Goal: Information Seeking & Learning: Learn about a topic

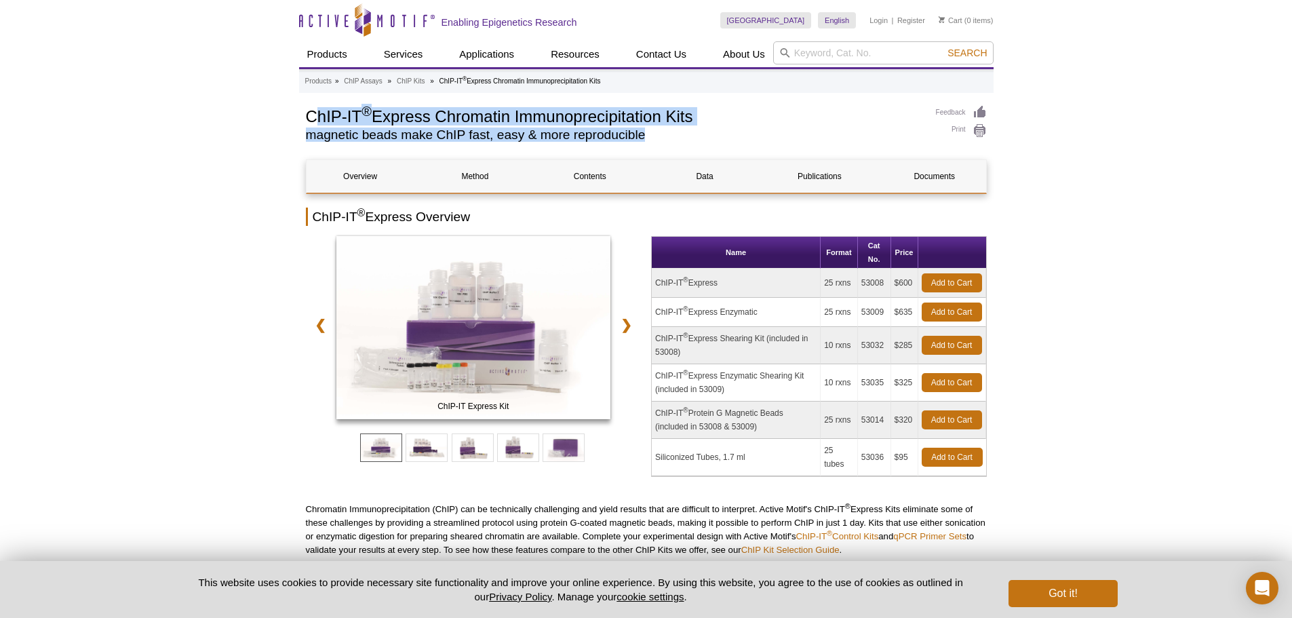
drag, startPoint x: 312, startPoint y: 134, endPoint x: 733, endPoint y: 134, distance: 420.5
click at [733, 134] on div "ChIP-IT ® Express Chromatin Immunoprecipitation Kits magnetic beads make ChIP f…" at bounding box center [614, 126] width 617 height 43
click at [731, 133] on h2 "magnetic beads make ChIP fast, easy & more reproducible" at bounding box center [614, 135] width 617 height 12
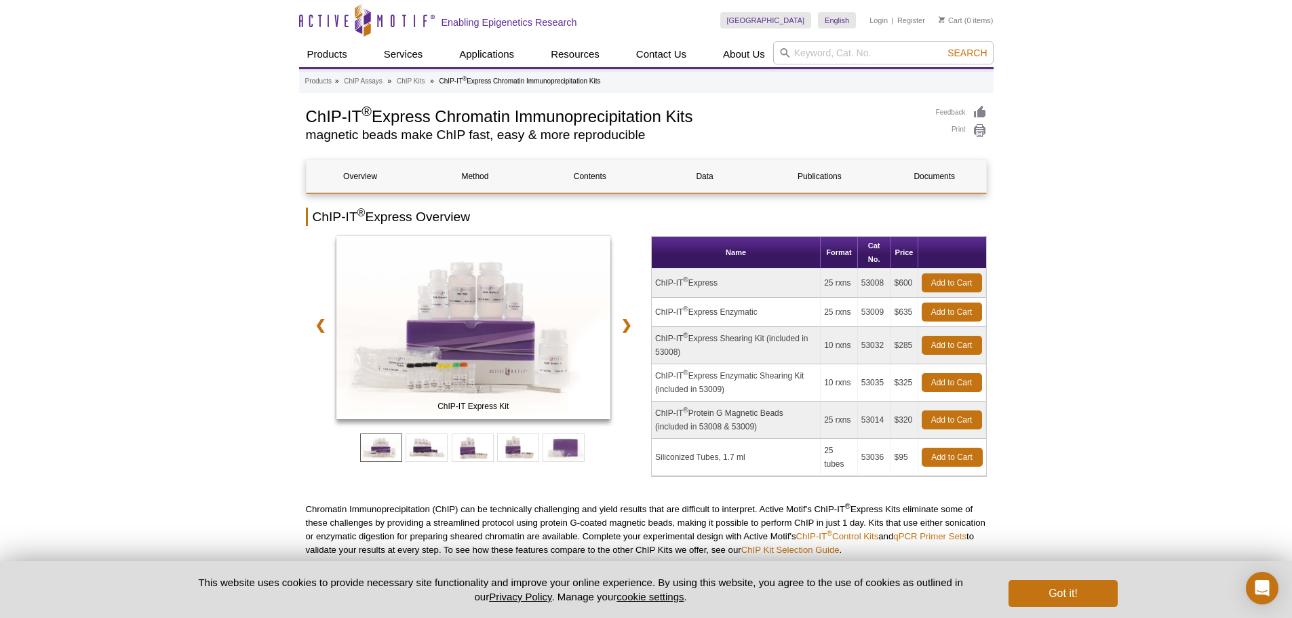
drag, startPoint x: 696, startPoint y: 114, endPoint x: 309, endPoint y: 122, distance: 387.4
click at [309, 122] on h1 "ChIP-IT ® Express Chromatin Immunoprecipitation Kits" at bounding box center [614, 115] width 617 height 20
copy h1 "ChIP-IT ® Express Chromatin Immunoprecipitation Kits"
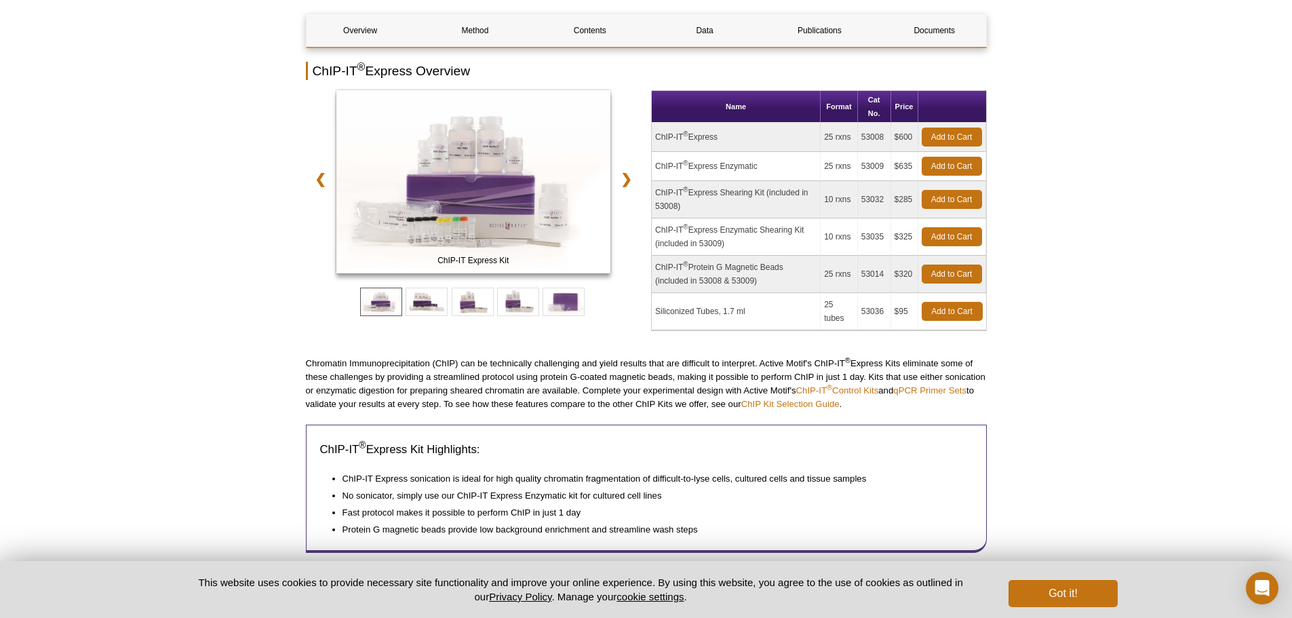
scroll to position [113, 0]
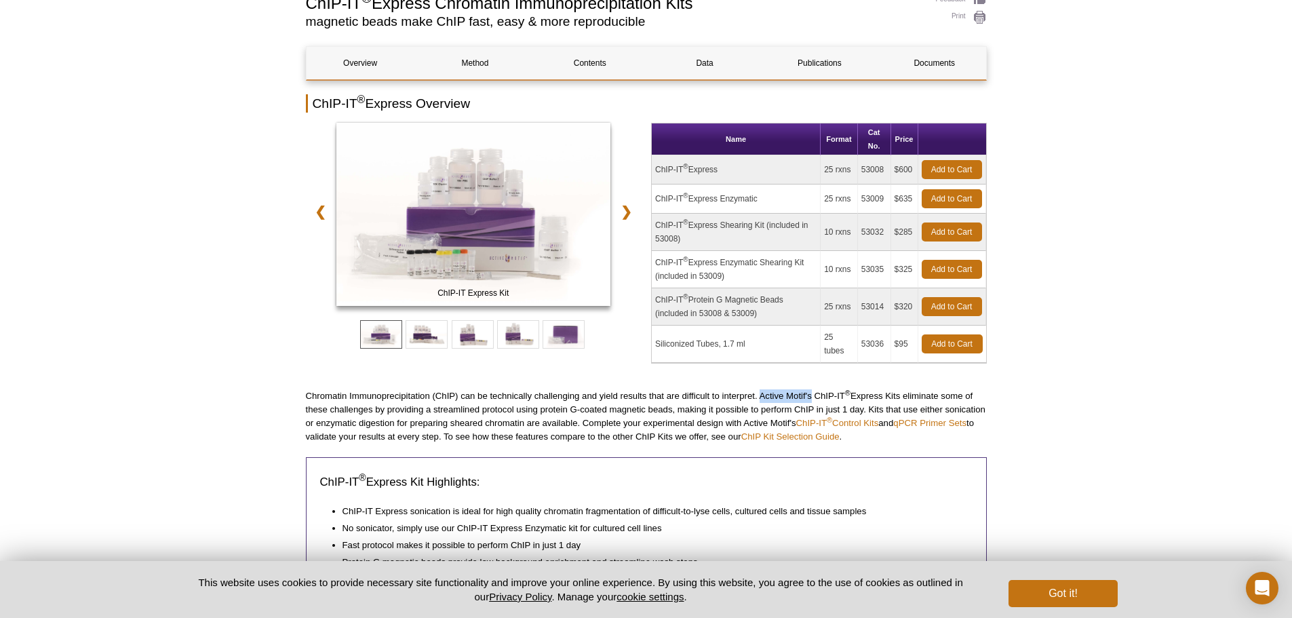
drag, startPoint x: 761, startPoint y: 394, endPoint x: 812, endPoint y: 395, distance: 50.9
click at [812, 395] on p "Chromatin Immunoprecipitation (ChIP) can be technically challenging and yield r…" at bounding box center [646, 416] width 681 height 54
click at [661, 394] on p "Chromatin Immunoprecipitation (ChIP) can be technically challenging and yield r…" at bounding box center [646, 416] width 681 height 54
click at [625, 217] on link "❯" at bounding box center [626, 211] width 29 height 31
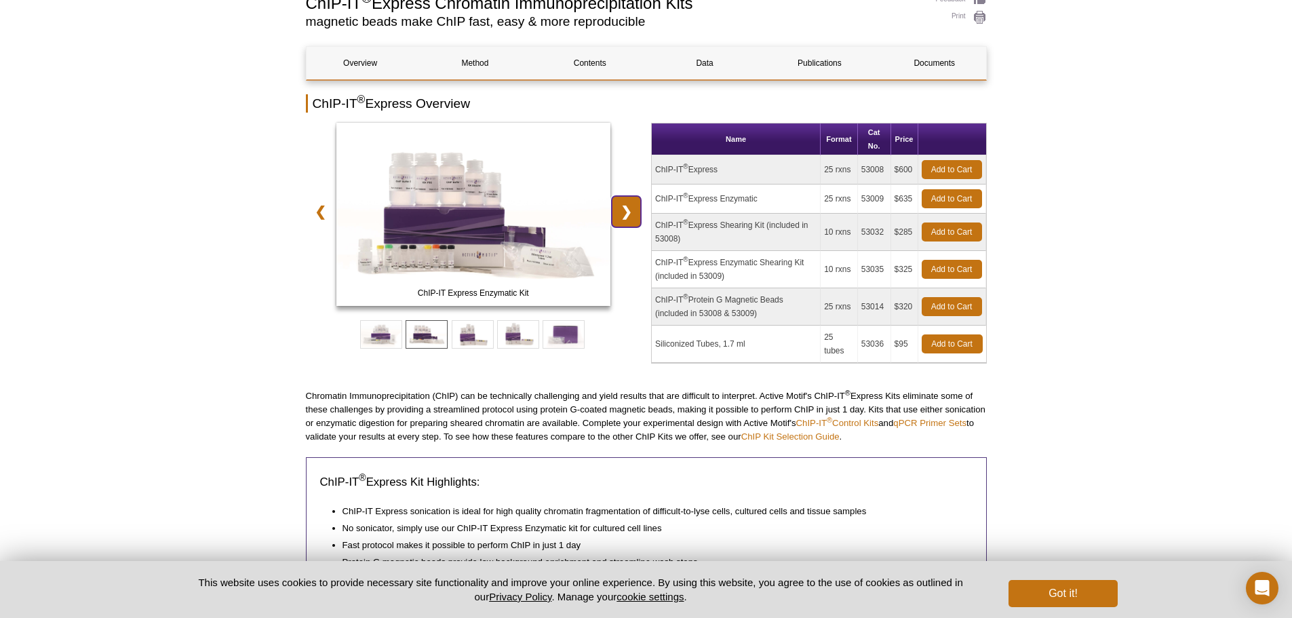
click at [625, 216] on link "❯" at bounding box center [626, 211] width 29 height 31
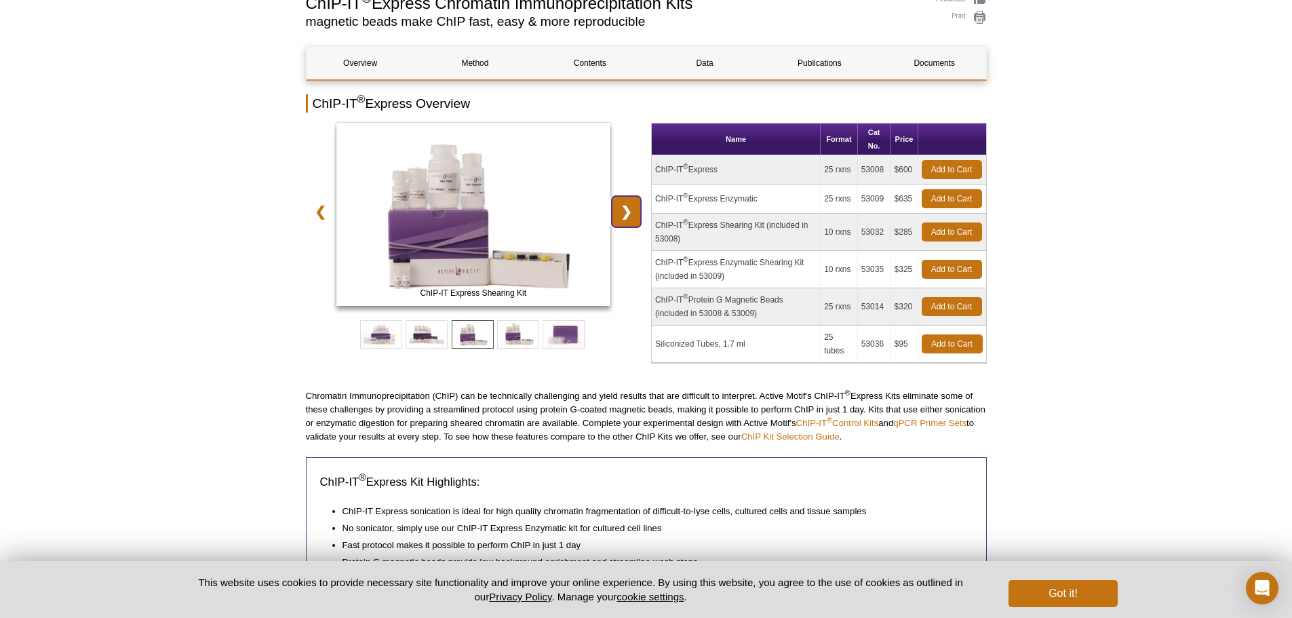
click at [625, 216] on link "❯" at bounding box center [626, 211] width 29 height 31
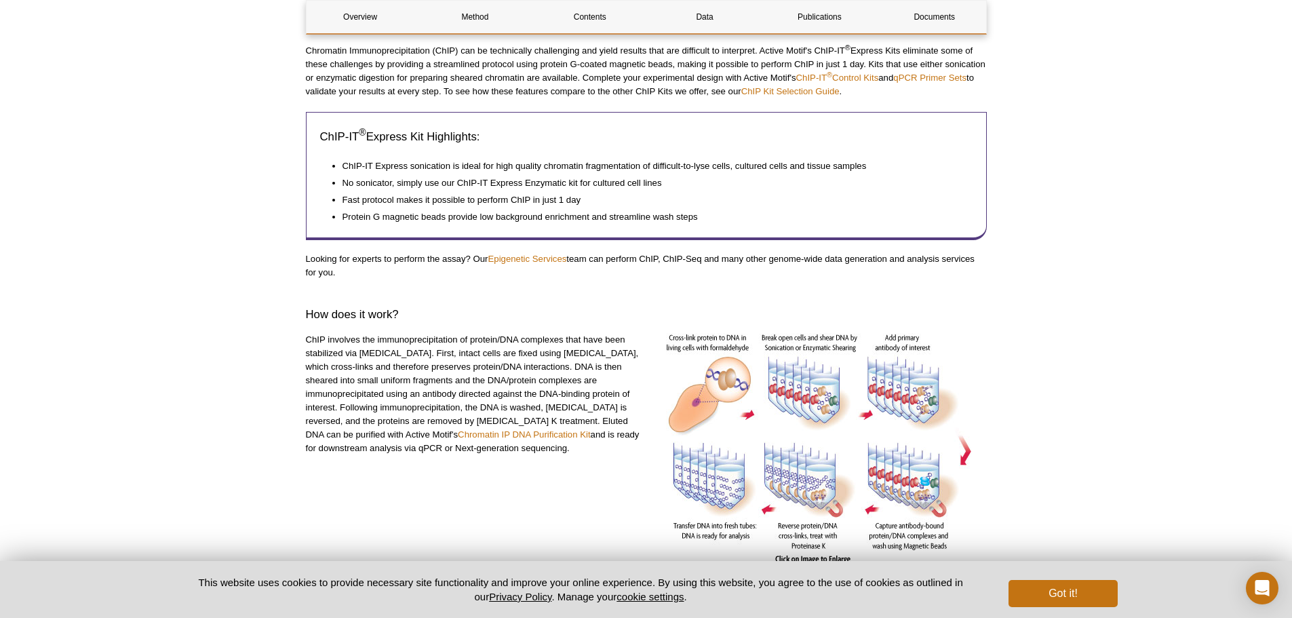
scroll to position [565, 0]
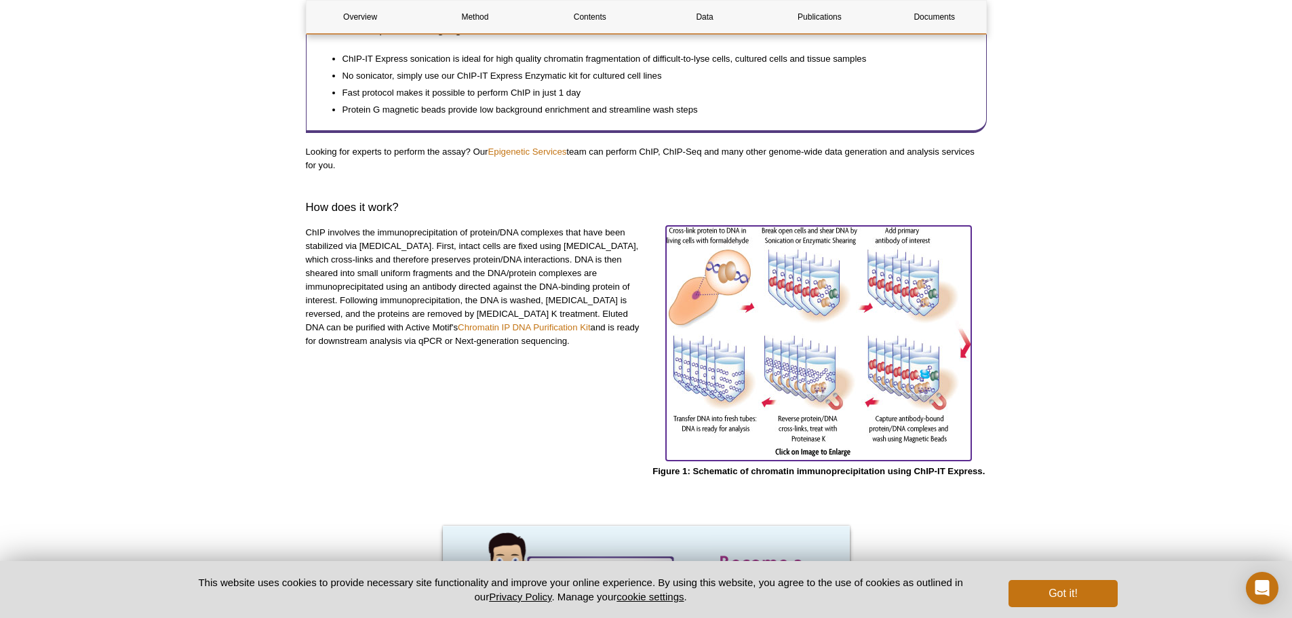
click at [726, 330] on img at bounding box center [818, 341] width 305 height 231
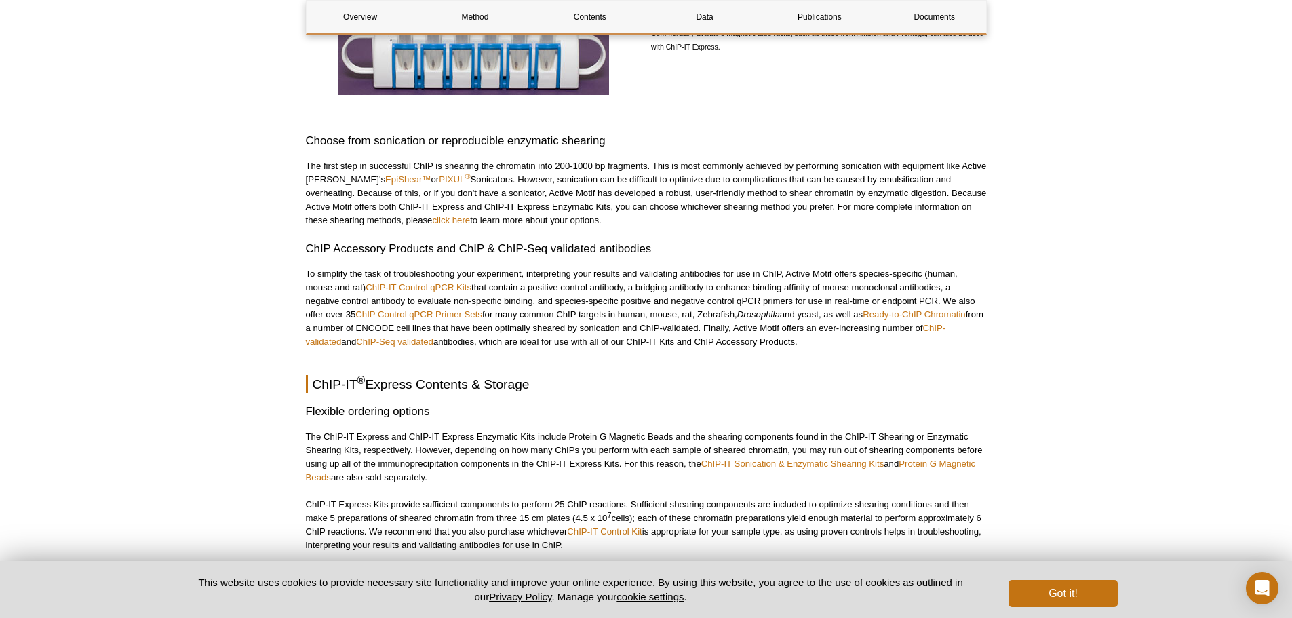
scroll to position [2261, 0]
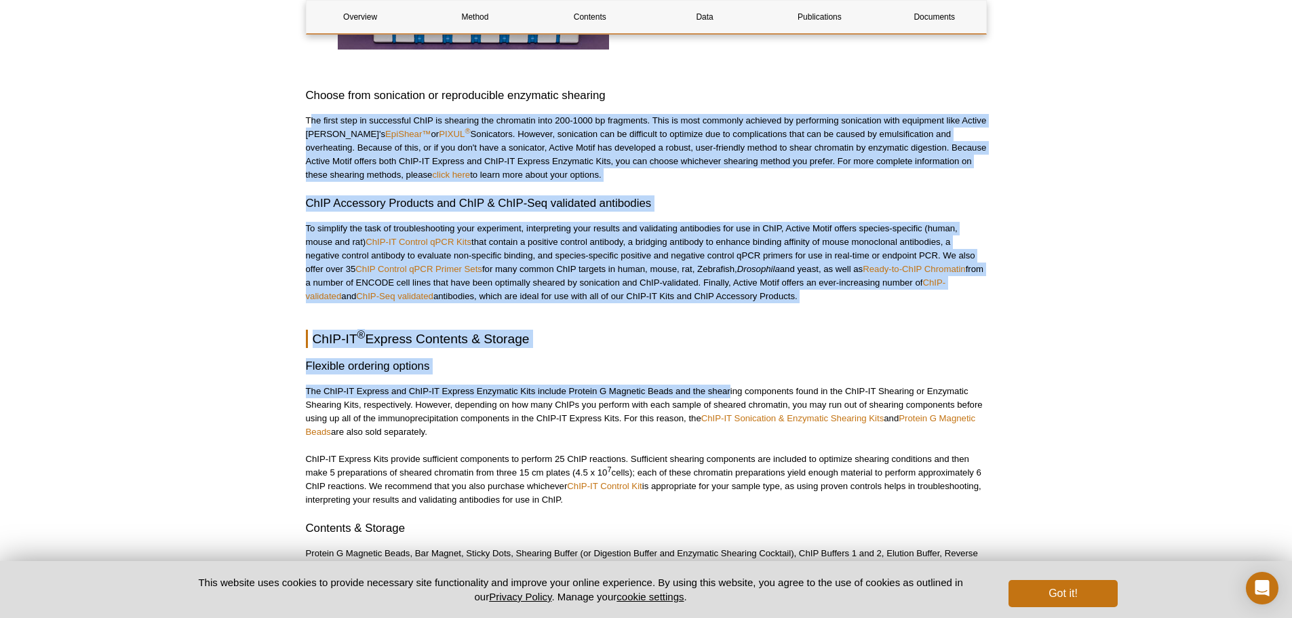
drag, startPoint x: 312, startPoint y: 120, endPoint x: 726, endPoint y: 391, distance: 494.8
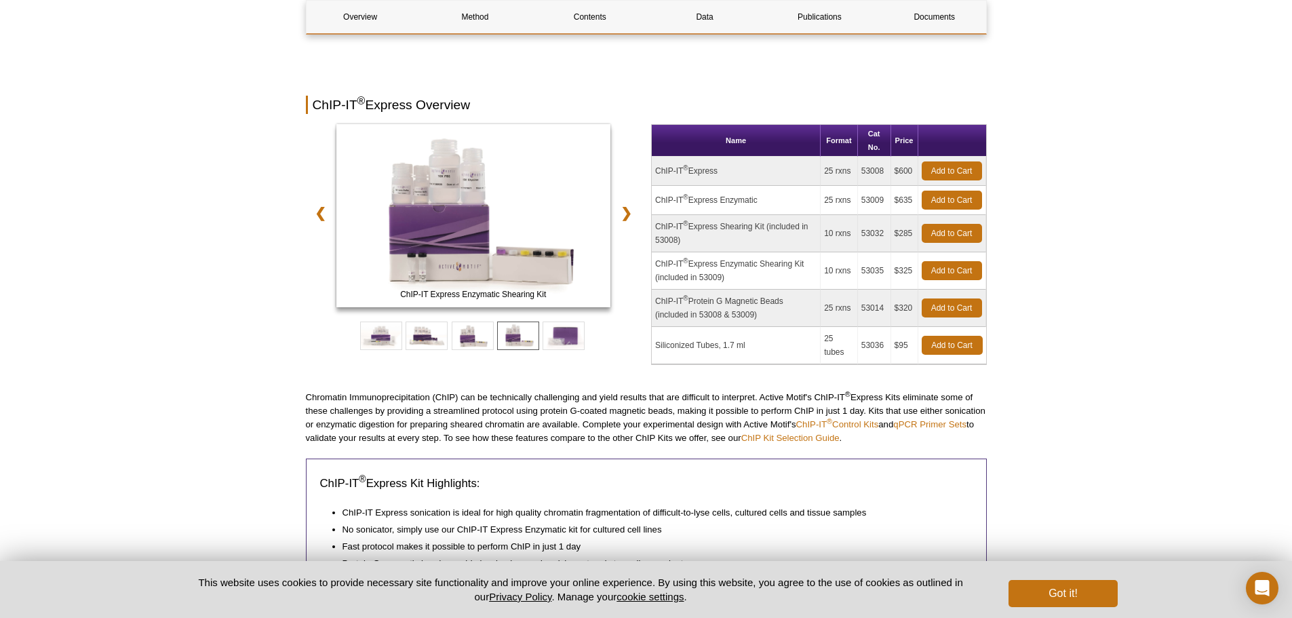
scroll to position [0, 0]
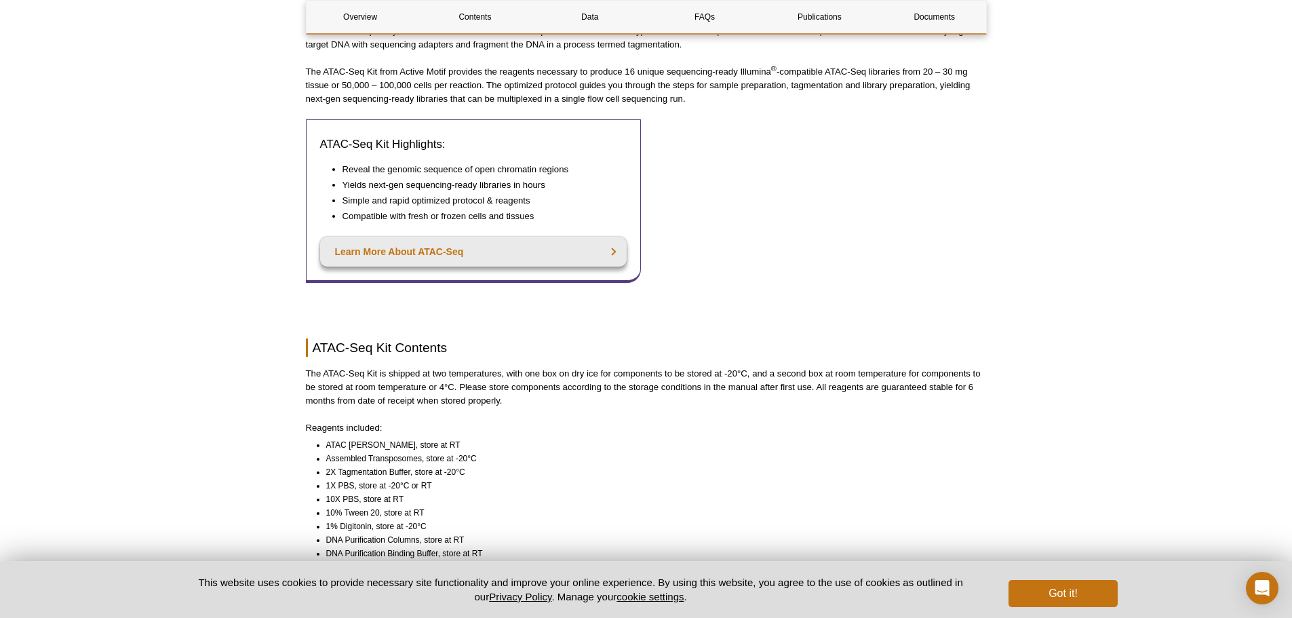
scroll to position [678, 0]
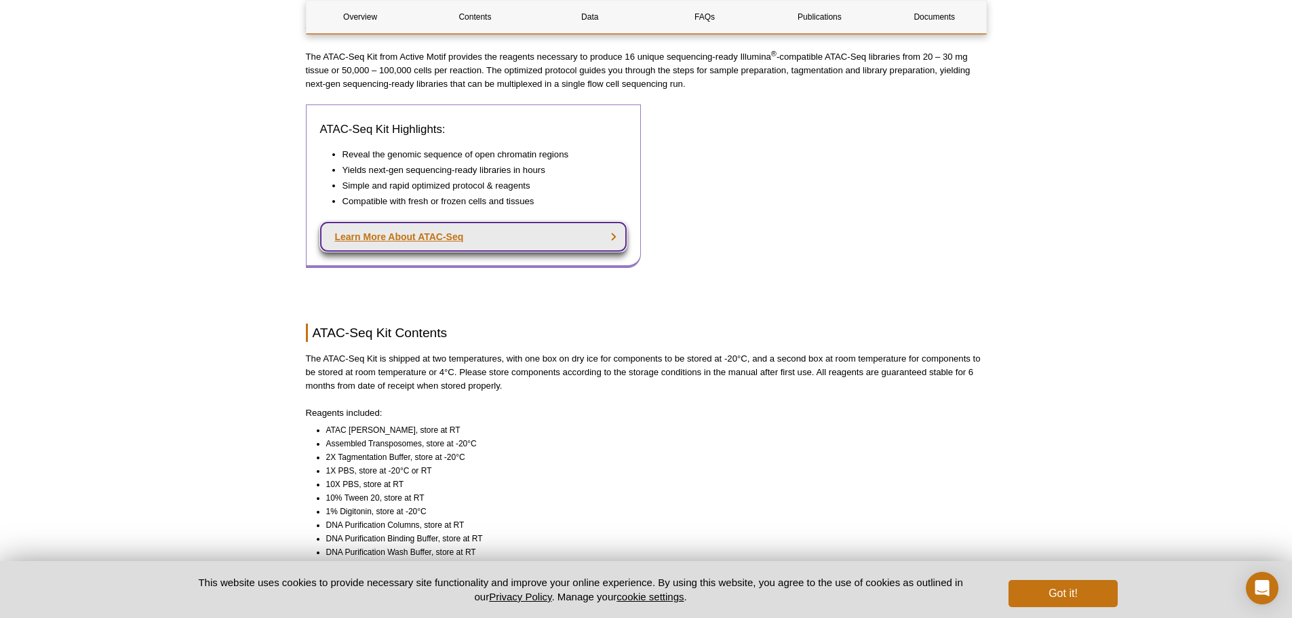
click at [408, 222] on link "Learn More About ATAC-Seq" at bounding box center [473, 237] width 307 height 30
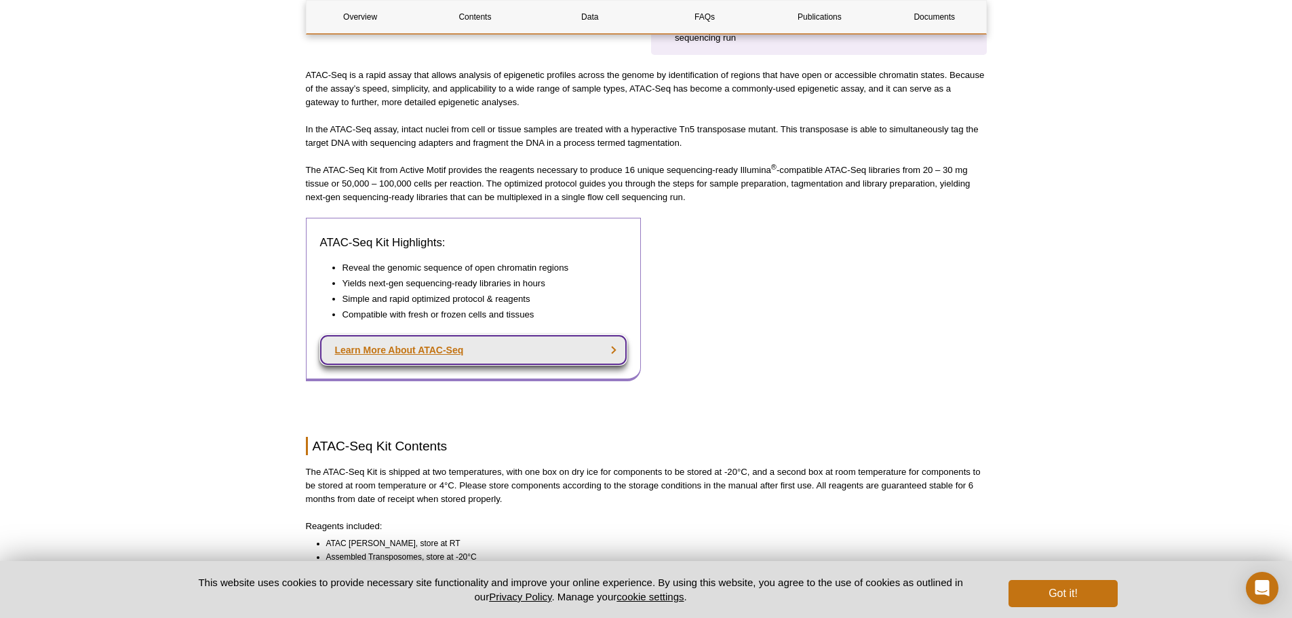
scroll to position [674, 0]
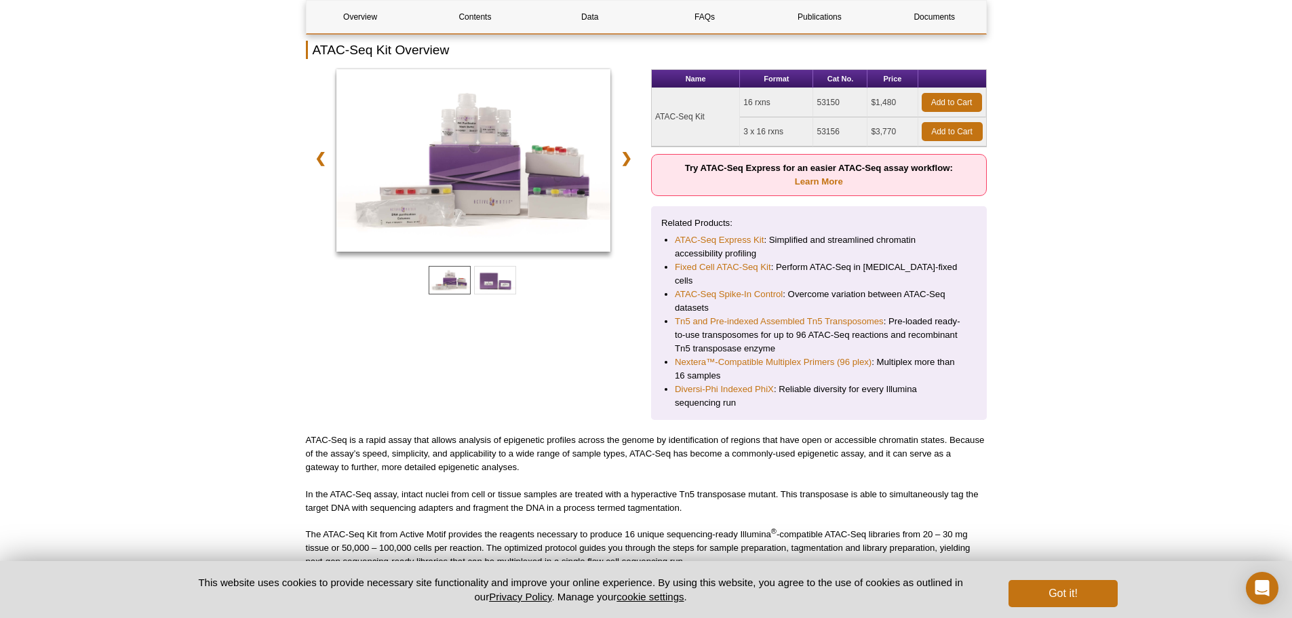
scroll to position [206, 0]
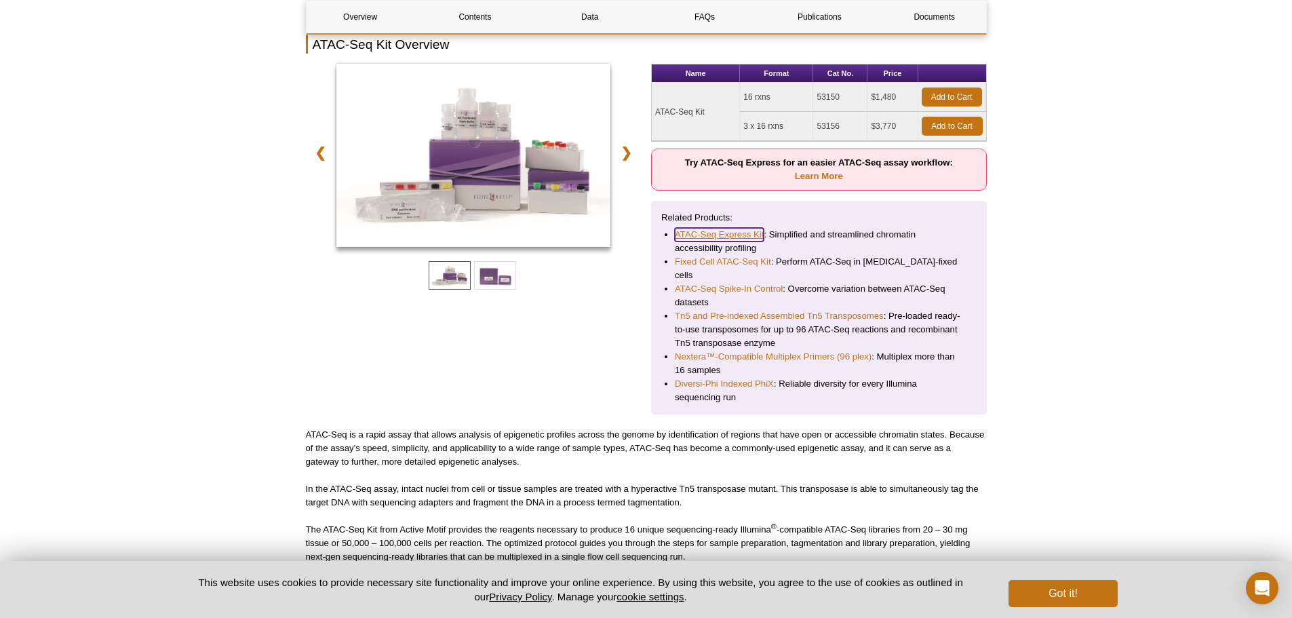
click at [720, 230] on link "ATAC-Seq Express Kit" at bounding box center [719, 235] width 89 height 14
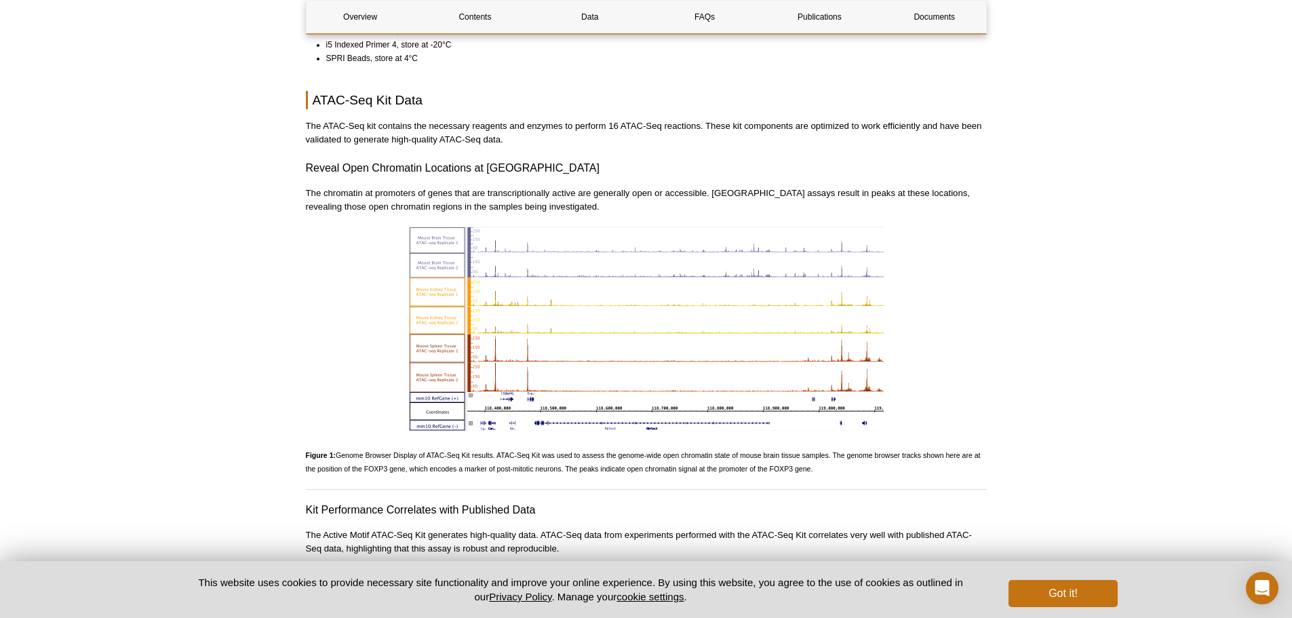
scroll to position [1336, 0]
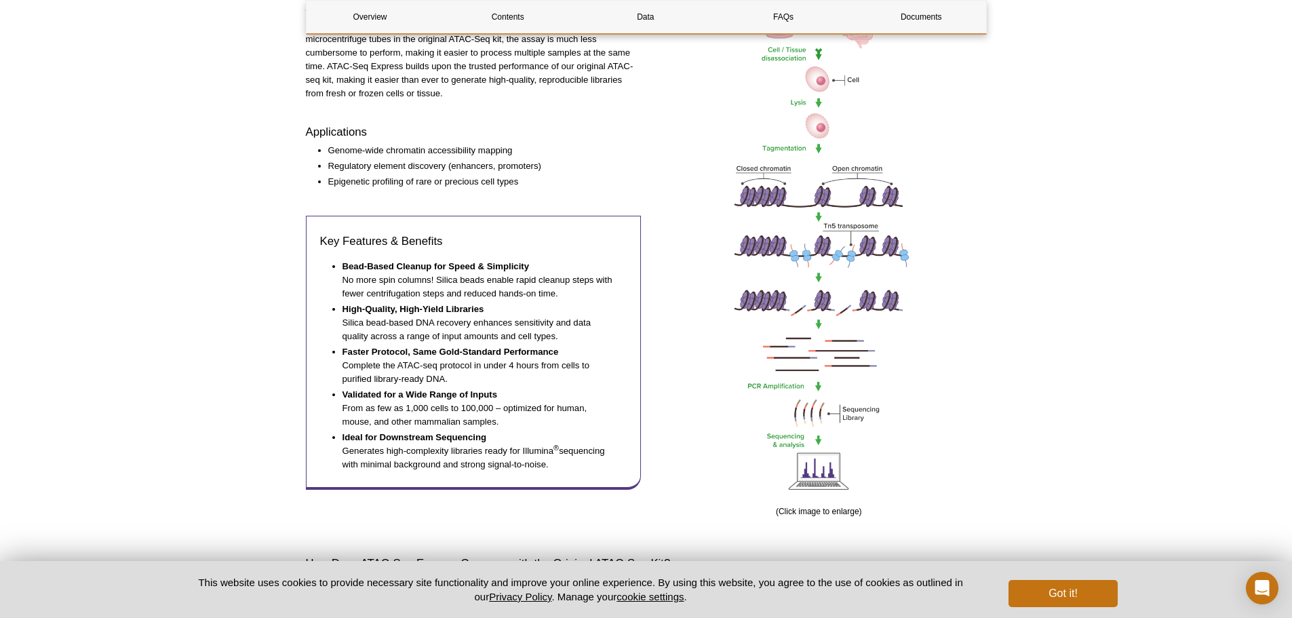
scroll to position [565, 0]
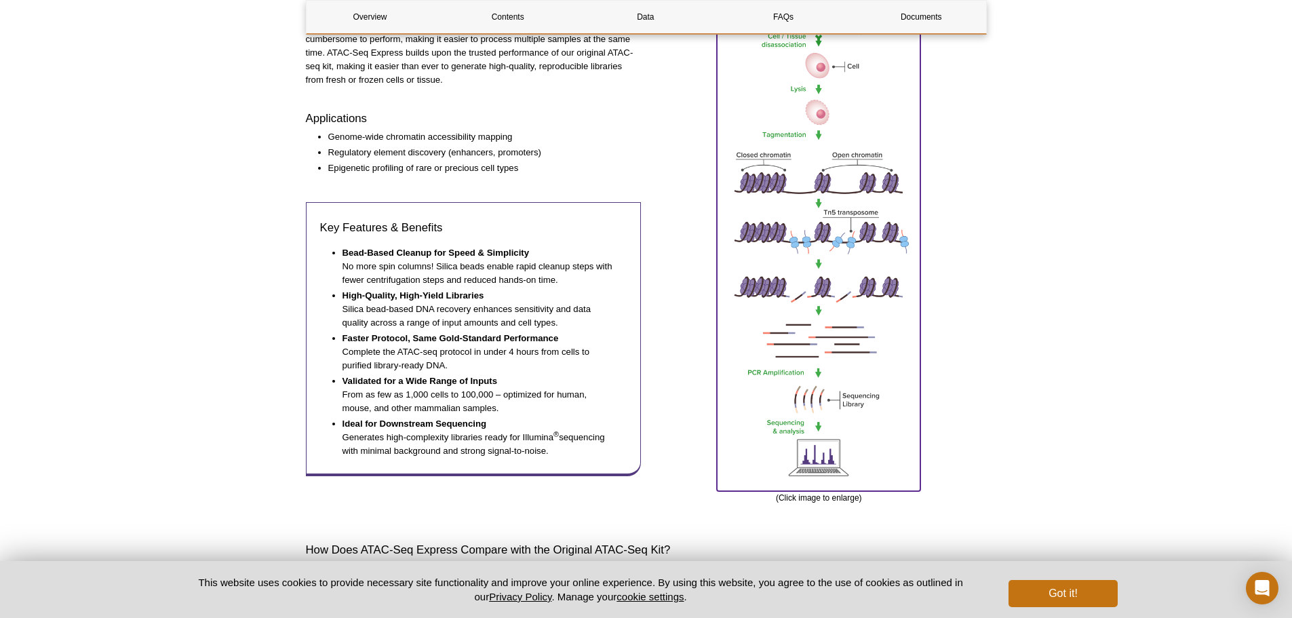
click at [785, 262] on img at bounding box center [818, 232] width 203 height 509
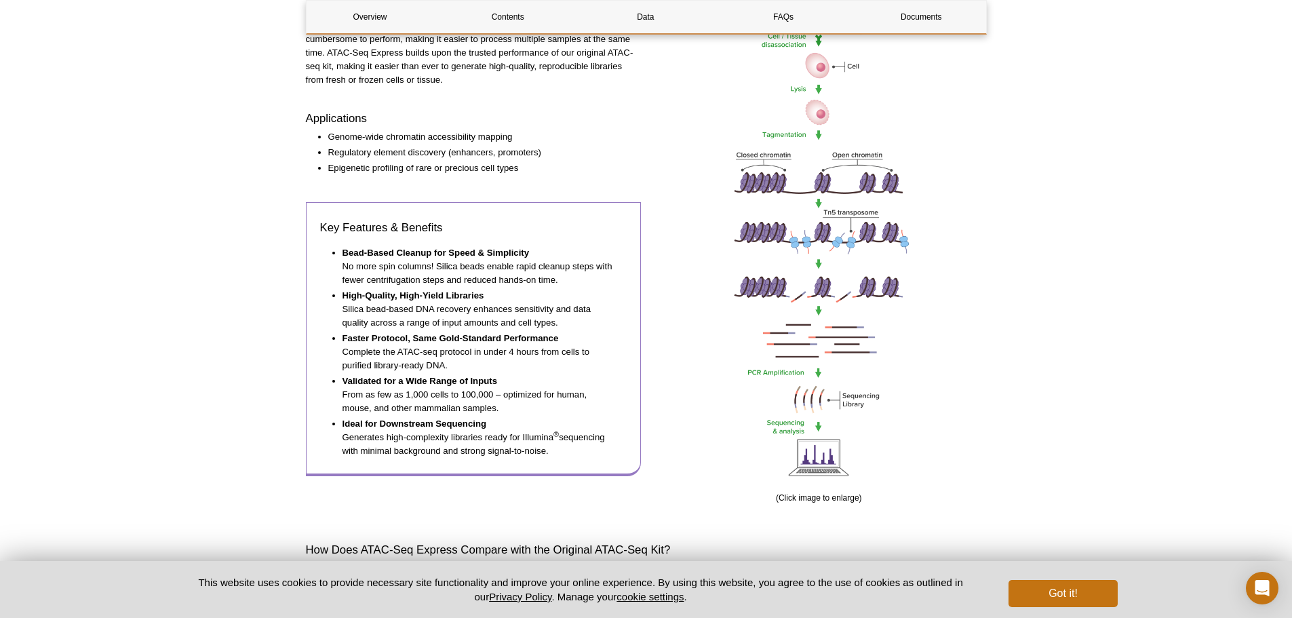
drag, startPoint x: 340, startPoint y: 234, endPoint x: 484, endPoint y: 348, distance: 183.5
click at [484, 348] on ul "Bead-Based Cleanup for Speed & Simplicity No more spin columns! Silica beads en…" at bounding box center [467, 352] width 294 height 212
click at [338, 253] on ul "Bead-Based Cleanup for Speed & Simplicity No more spin columns! Silica beads en…" at bounding box center [467, 352] width 294 height 212
drag, startPoint x: 346, startPoint y: 239, endPoint x: 579, endPoint y: 439, distance: 307.4
click at [579, 439] on ul "Bead-Based Cleanup for Speed & Simplicity No more spin columns! Silica beads en…" at bounding box center [467, 352] width 294 height 212
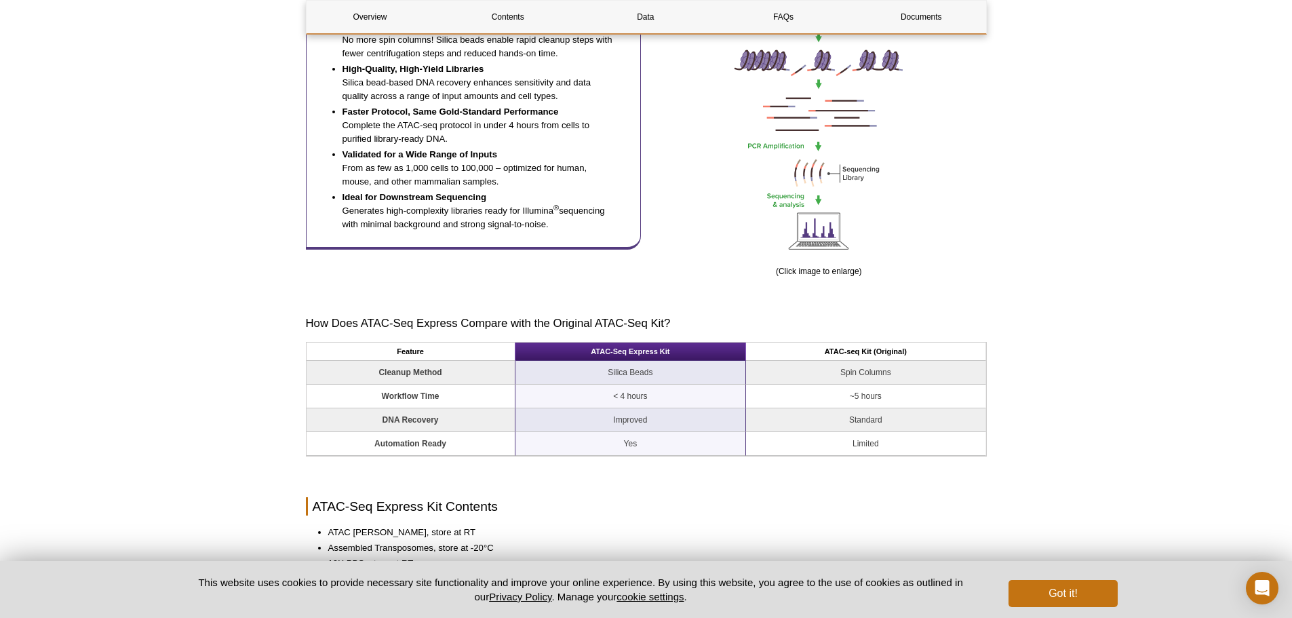
scroll to position [904, 0]
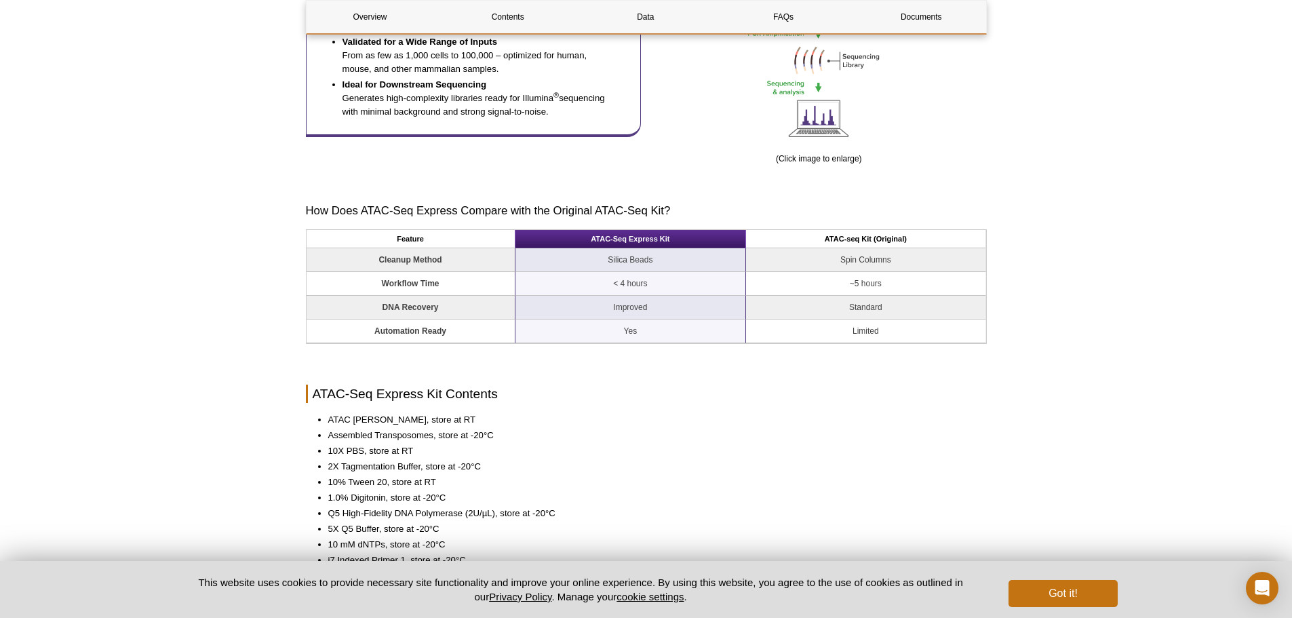
click at [594, 254] on td "Silica Beads" at bounding box center [630, 260] width 231 height 24
drag, startPoint x: 454, startPoint y: 256, endPoint x: 930, endPoint y: 262, distance: 475.5
click at [930, 262] on tr "Cleanup Method Silica Beads Spin Columns" at bounding box center [647, 260] width 680 height 24
click at [927, 262] on td "Spin Columns" at bounding box center [865, 260] width 239 height 24
drag, startPoint x: 488, startPoint y: 281, endPoint x: 914, endPoint y: 336, distance: 430.2
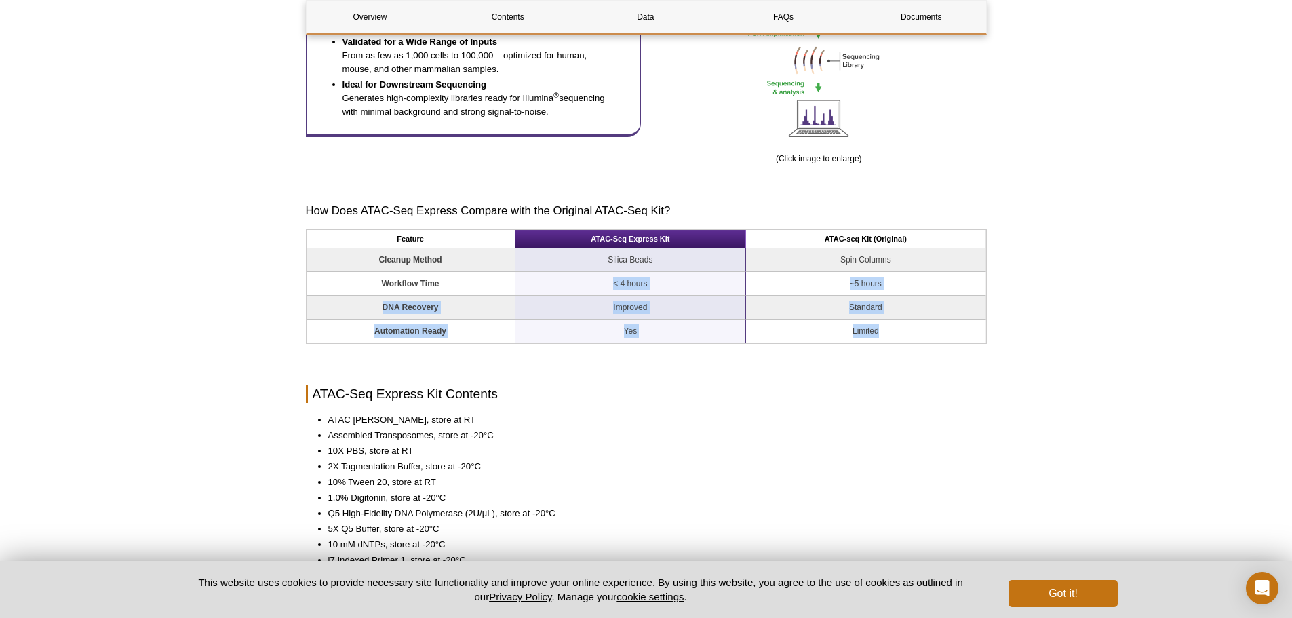
click at [914, 336] on tbody "Cleanup Method Silica Beads Spin Columns Workflow Time < 4 hours ~5 hours DNA R…" at bounding box center [647, 295] width 680 height 95
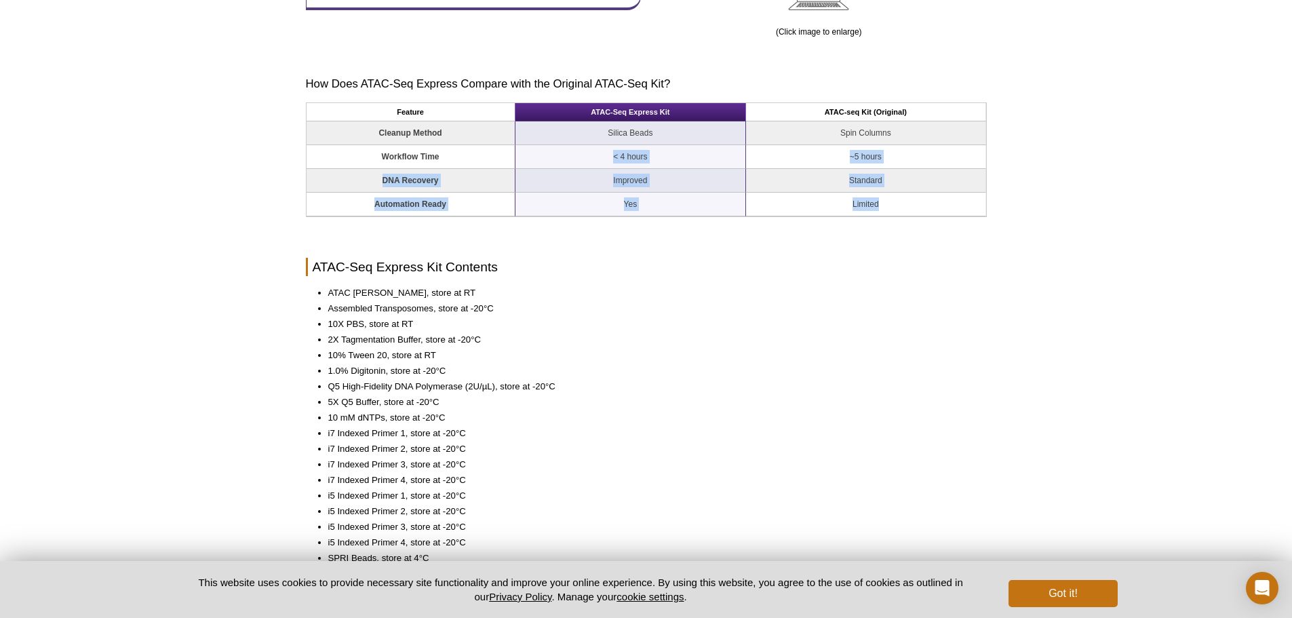
scroll to position [0, 0]
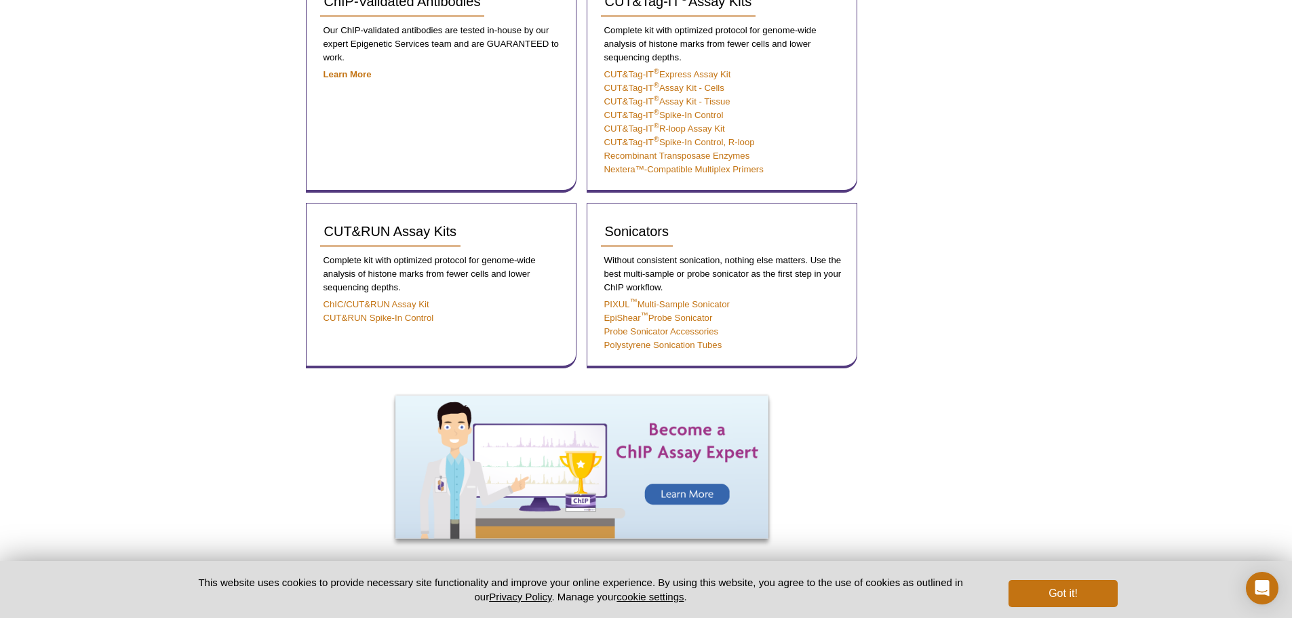
scroll to position [784, 0]
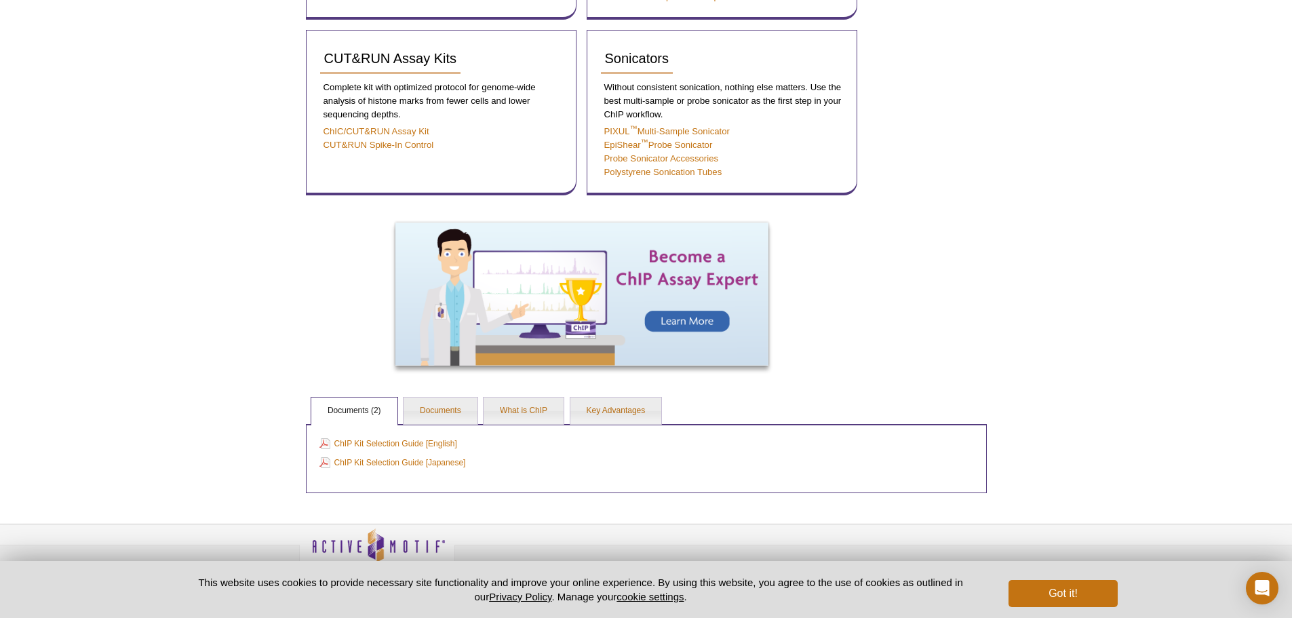
click at [347, 441] on link "ChIP Kit Selection Guide [English]" at bounding box center [388, 443] width 138 height 15
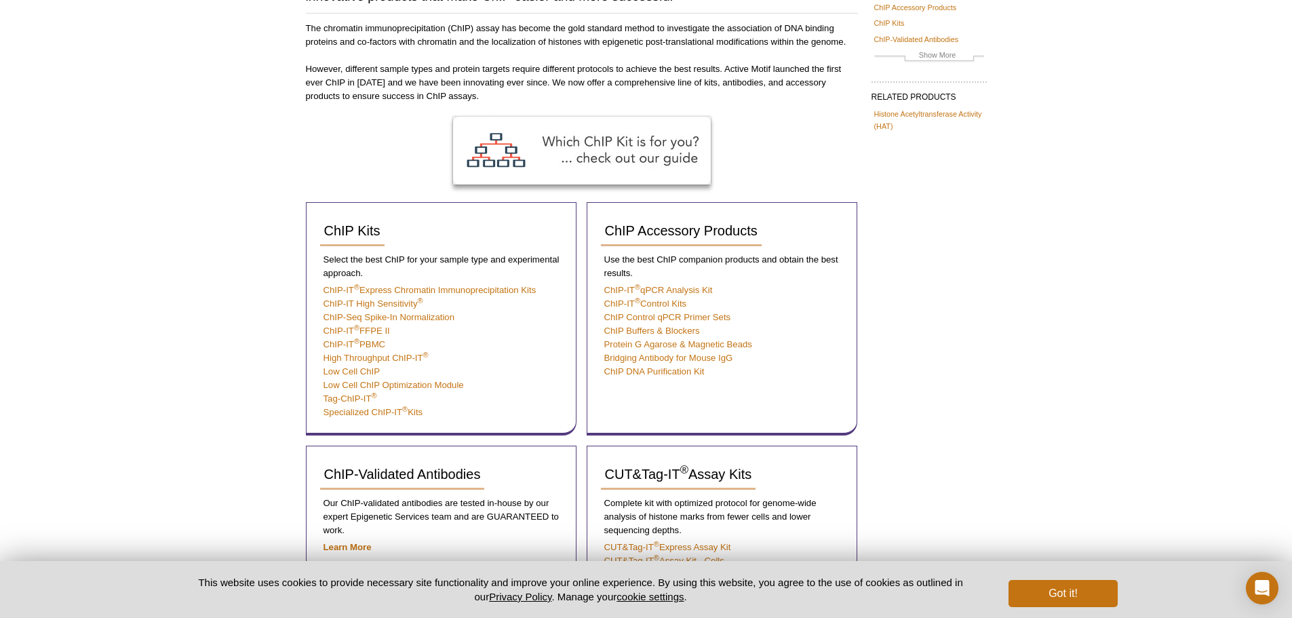
scroll to position [106, 0]
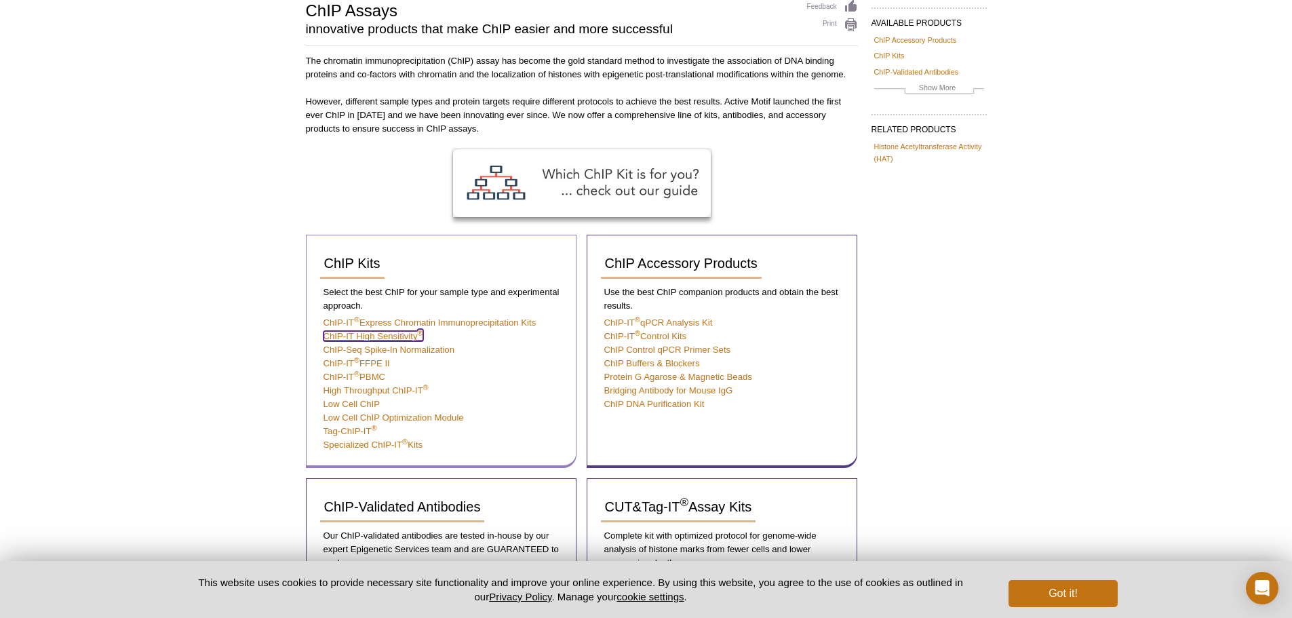
click at [377, 338] on link "ChIP-IT High Sensitivity ®" at bounding box center [374, 336] width 100 height 10
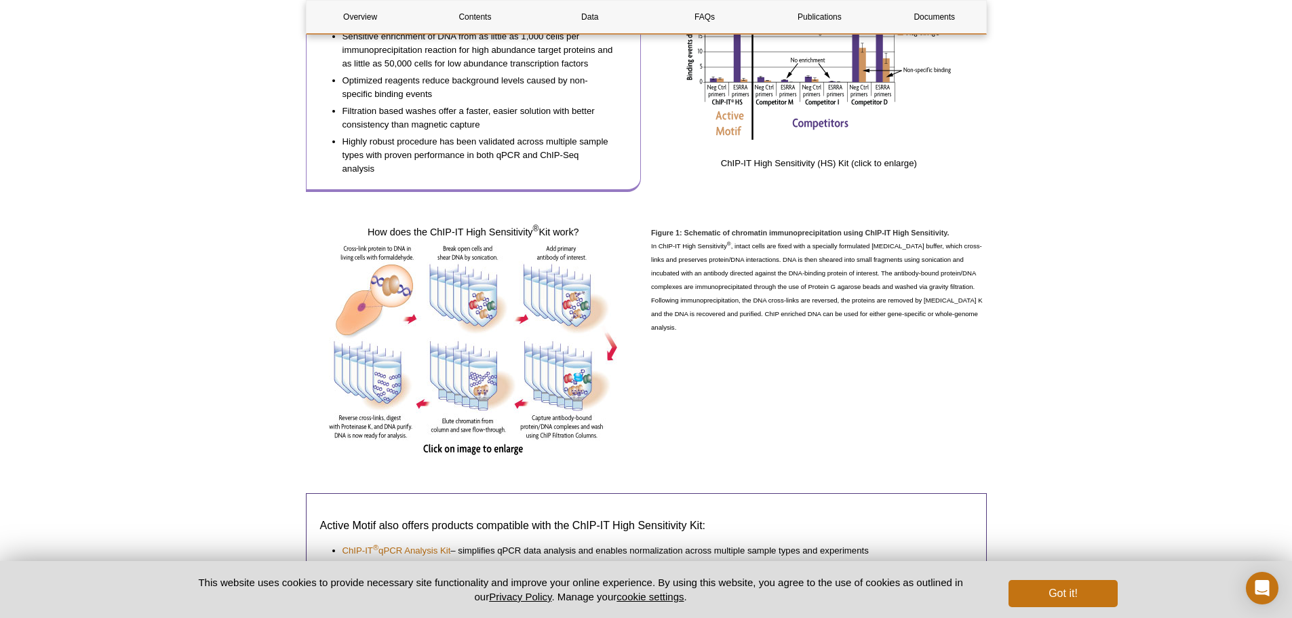
scroll to position [792, 0]
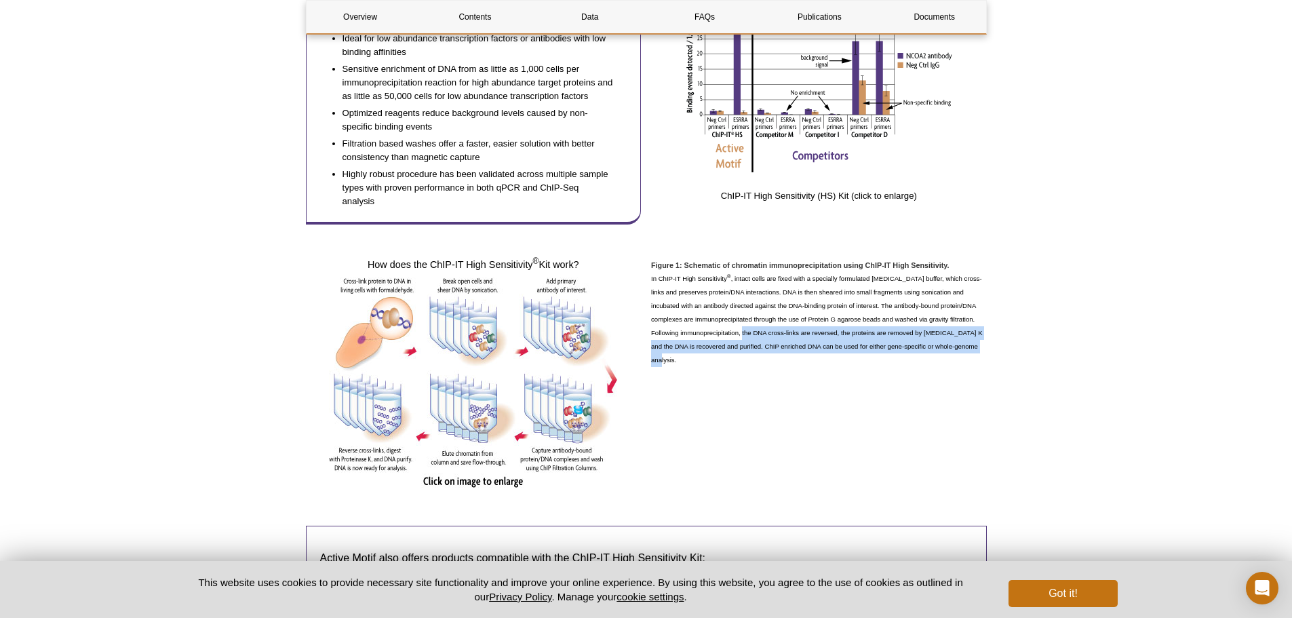
drag, startPoint x: 717, startPoint y: 329, endPoint x: 976, endPoint y: 355, distance: 260.4
click at [976, 350] on p "In ChIP-IT High Sensitivity ® , intact cells are fixed with a specially formula…" at bounding box center [819, 319] width 336 height 95
click at [897, 372] on div "Figure 1: Schematic of chromatin immunoprecipitation using ChIP-IT High Sensiti…" at bounding box center [819, 374] width 336 height 233
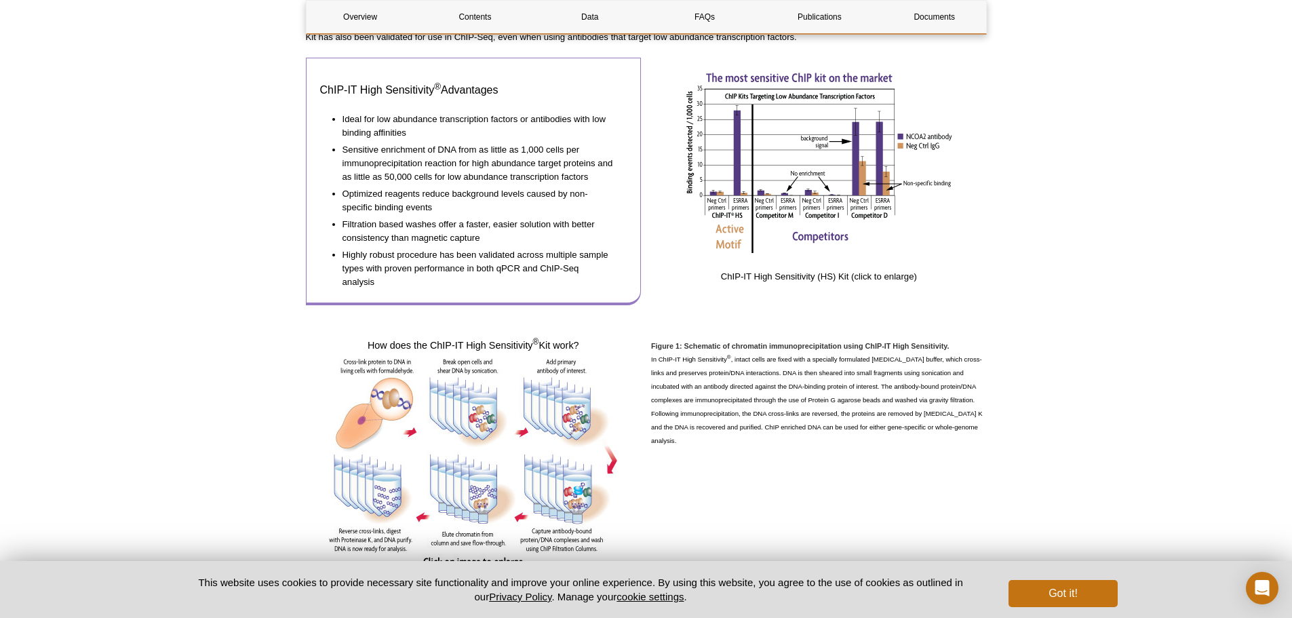
scroll to position [678, 0]
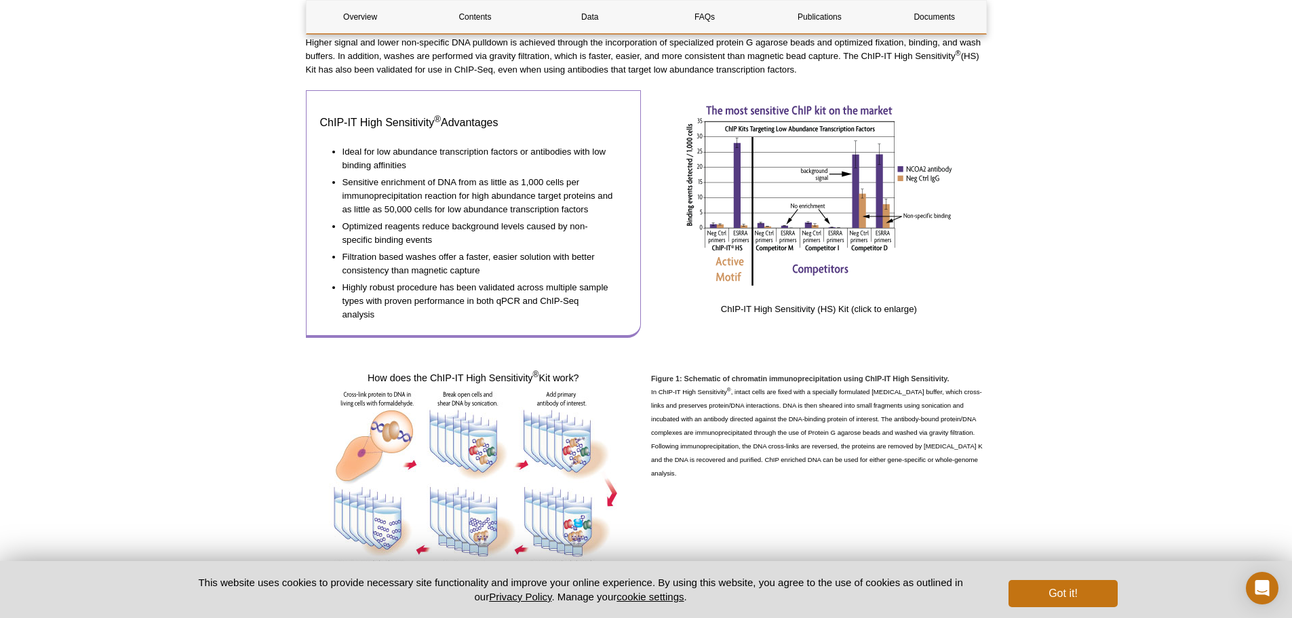
click at [353, 155] on li "Ideal for low abundance transcription factors or antibodies with low binding af…" at bounding box center [478, 156] width 271 height 31
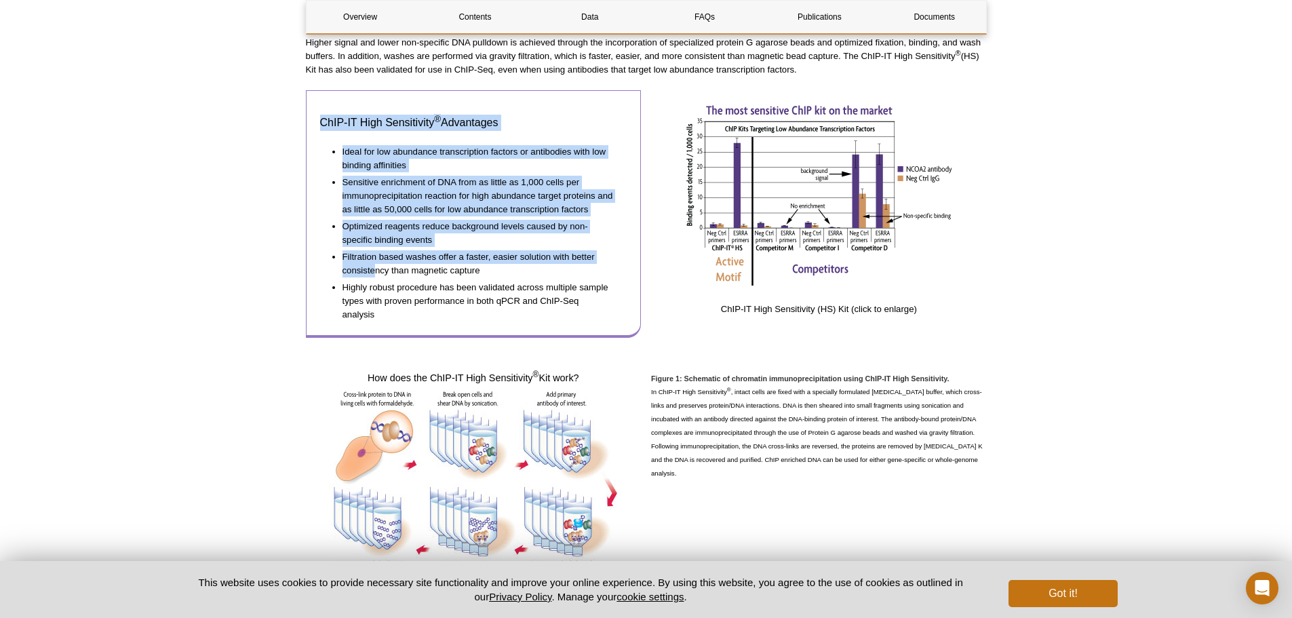
drag, startPoint x: 320, startPoint y: 120, endPoint x: 367, endPoint y: 295, distance: 181.1
click at [373, 282] on div "ChIP-IT High Sensitivity ® Advantages Ideal for low abundance transcription fac…" at bounding box center [474, 214] width 336 height 248
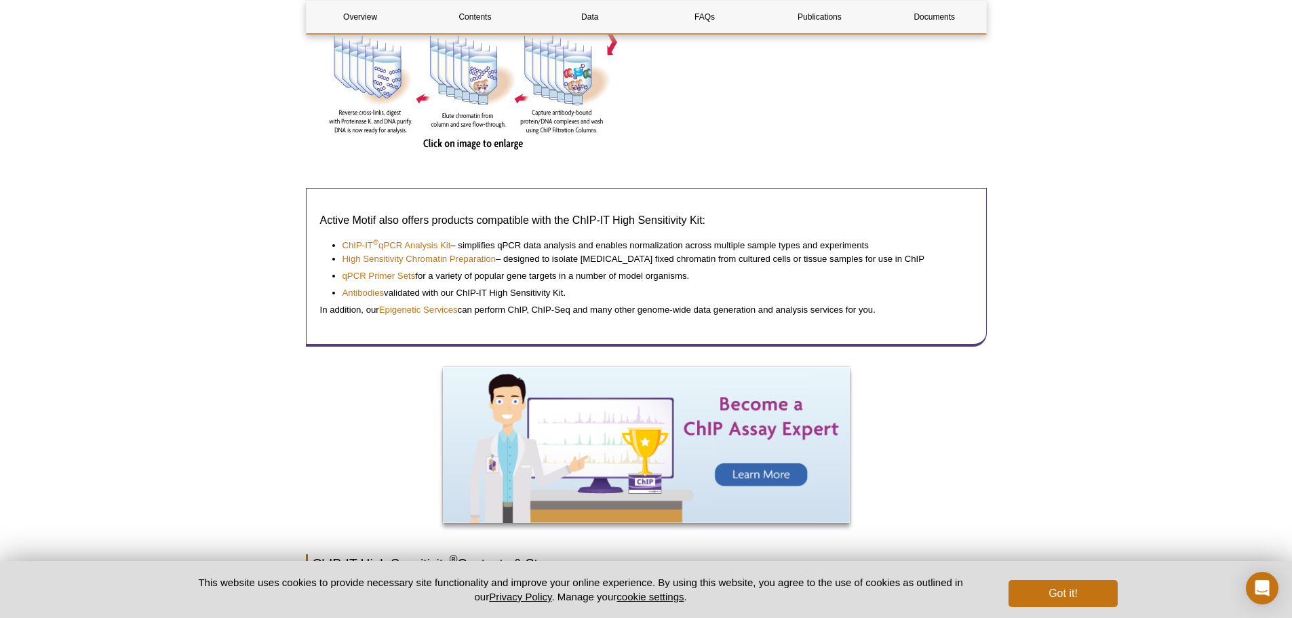
scroll to position [1131, 0]
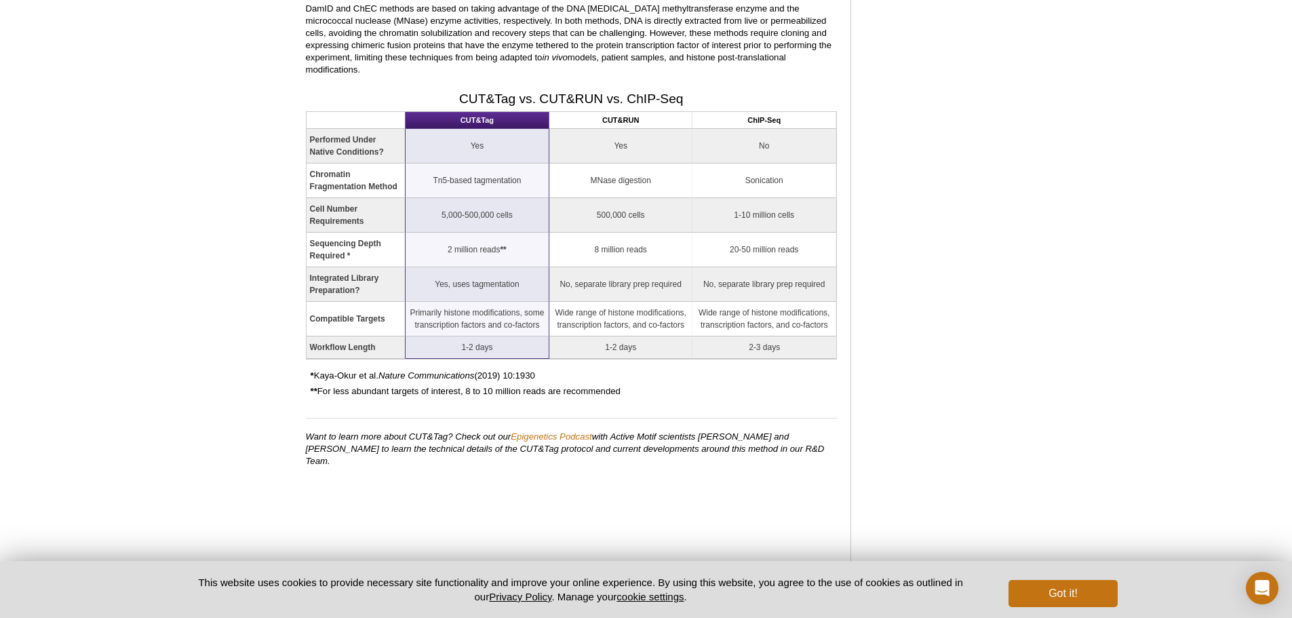
scroll to position [1399, 0]
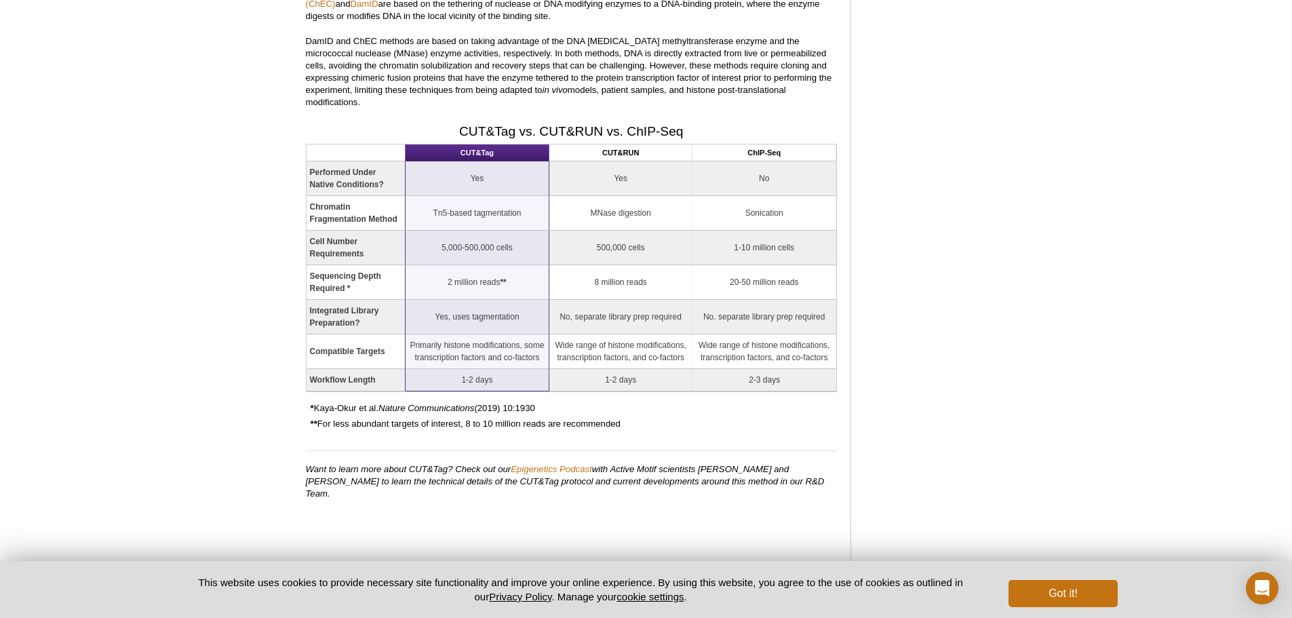
click at [754, 122] on h2 "CUT&Tag vs. CUT&RUN vs. ChIP-Seq" at bounding box center [571, 131] width 531 height 18
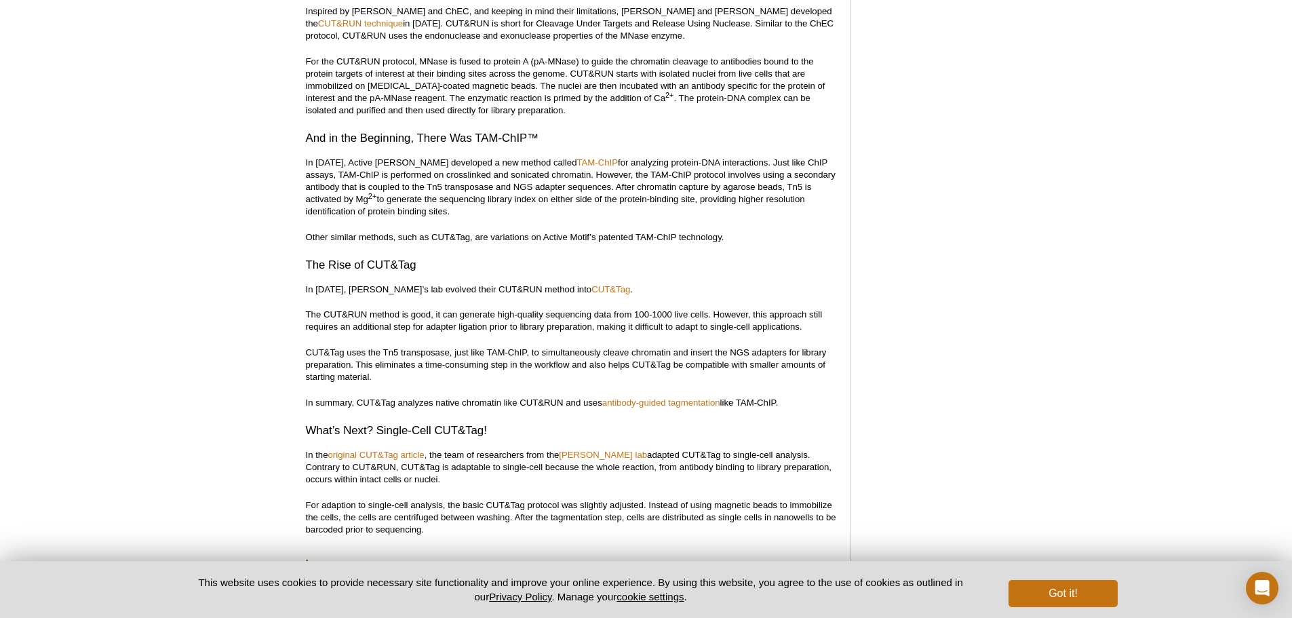
scroll to position [2078, 0]
